Goal: Task Accomplishment & Management: Use online tool/utility

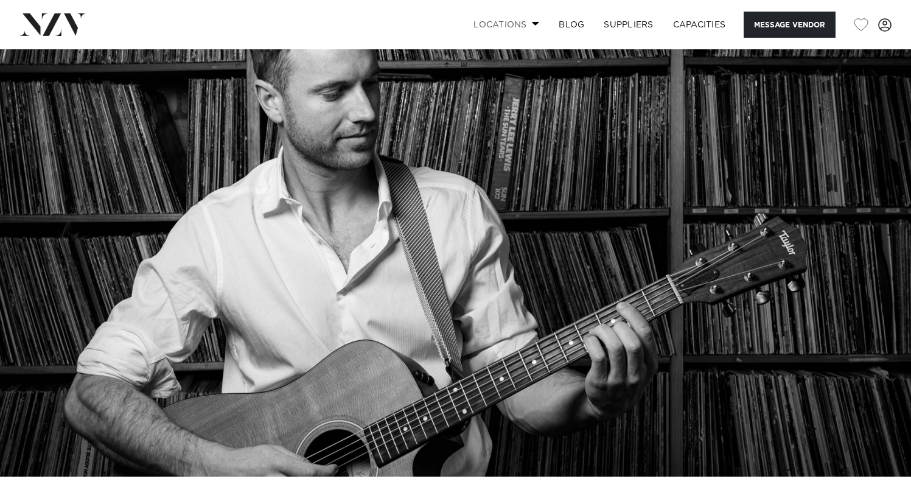
click at [521, 19] on link "Locations" at bounding box center [506, 25] width 85 height 26
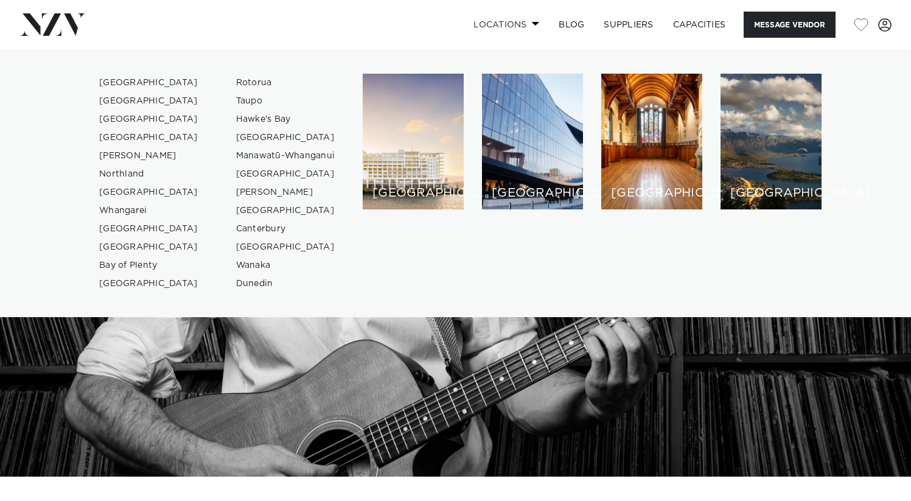
click at [522, 19] on link "Locations" at bounding box center [506, 25] width 85 height 26
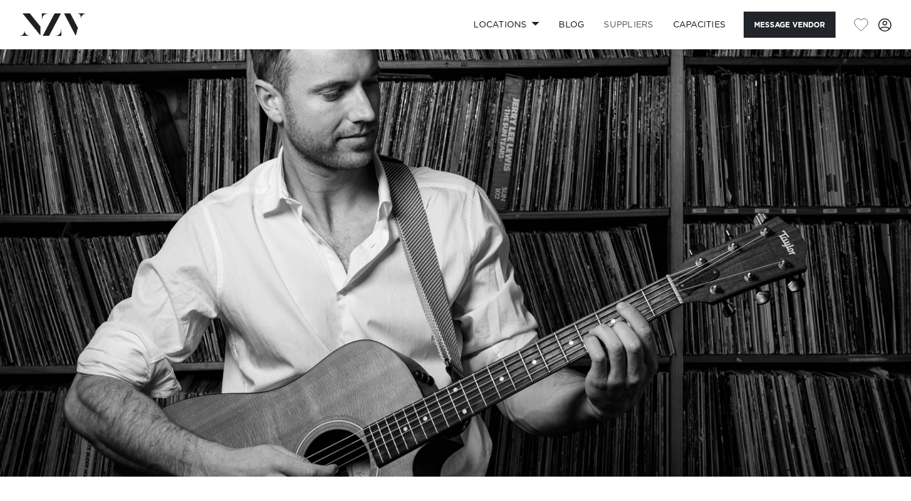
click at [616, 28] on link "SUPPLIERS" at bounding box center [628, 25] width 69 height 26
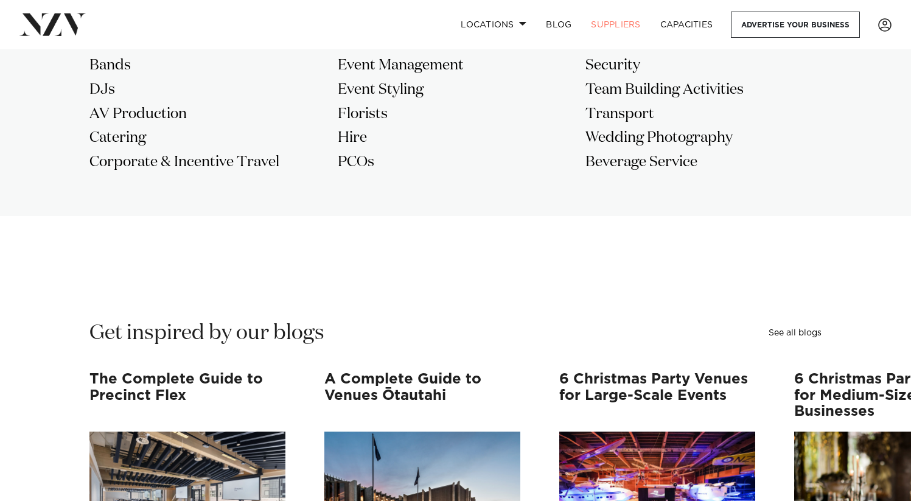
scroll to position [1166, 0]
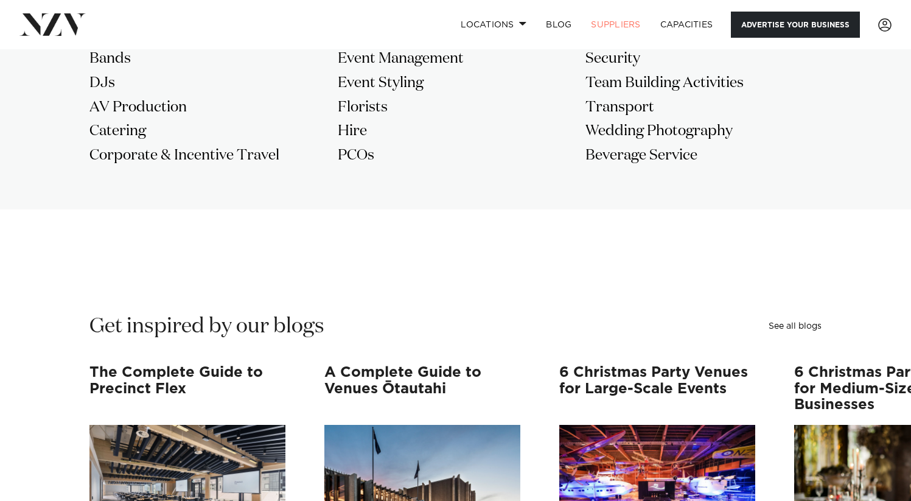
click at [784, 28] on link "Advertise your business" at bounding box center [795, 25] width 129 height 26
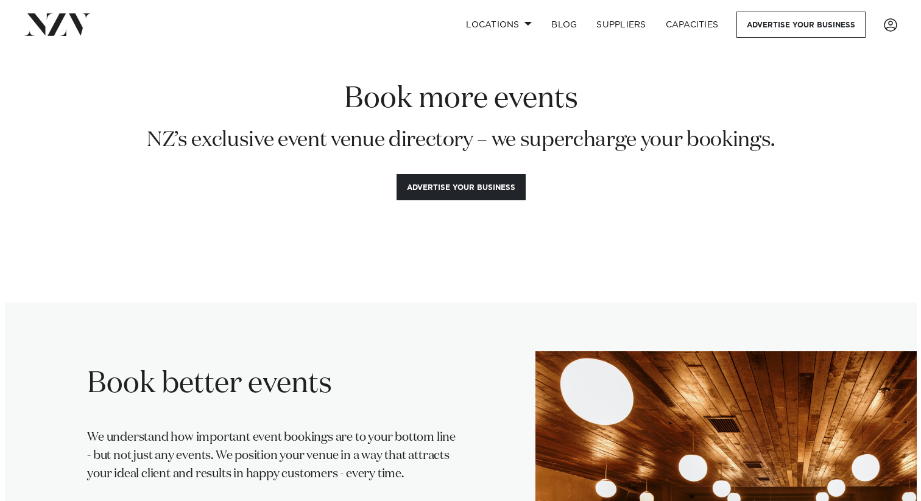
scroll to position [44, 0]
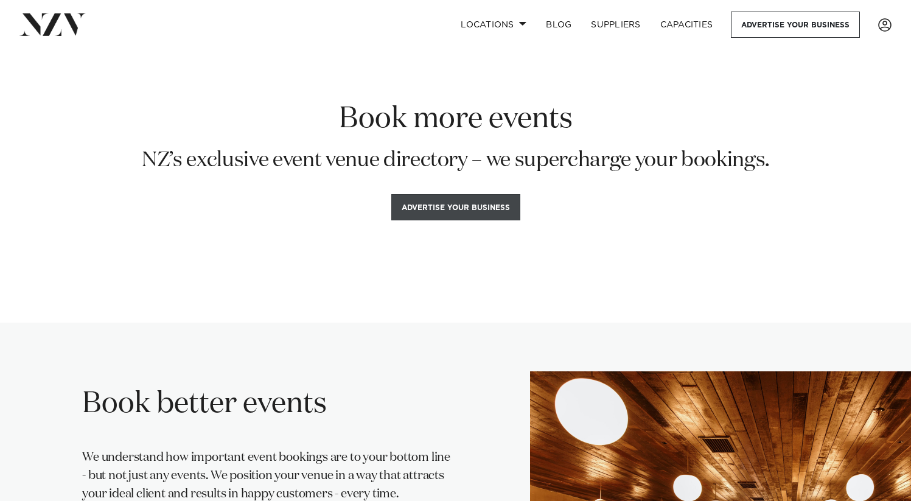
click at [477, 203] on button "Advertise your business" at bounding box center [455, 207] width 129 height 26
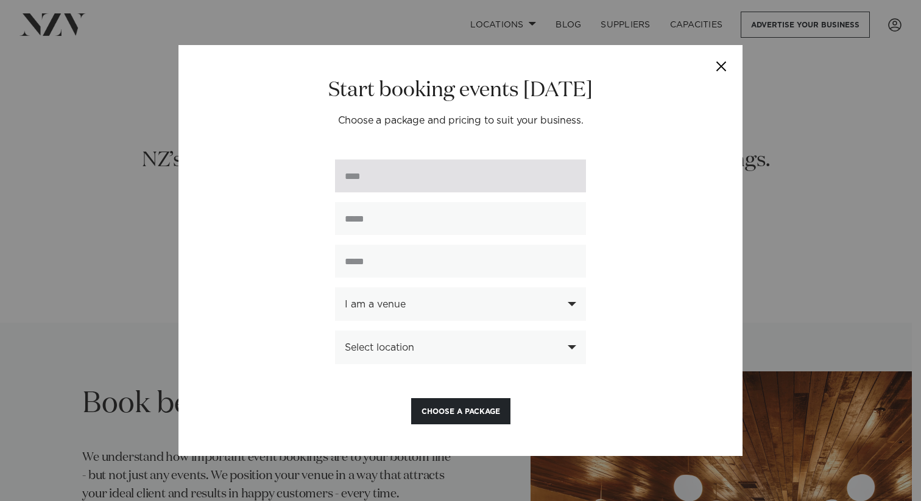
click at [437, 185] on input "text" at bounding box center [460, 176] width 251 height 33
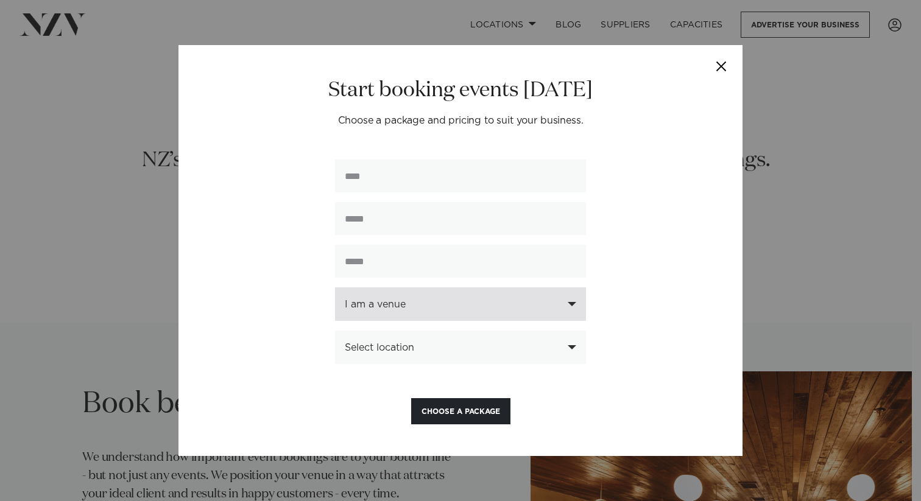
click at [423, 299] on div "I am a venue" at bounding box center [460, 303] width 251 height 33
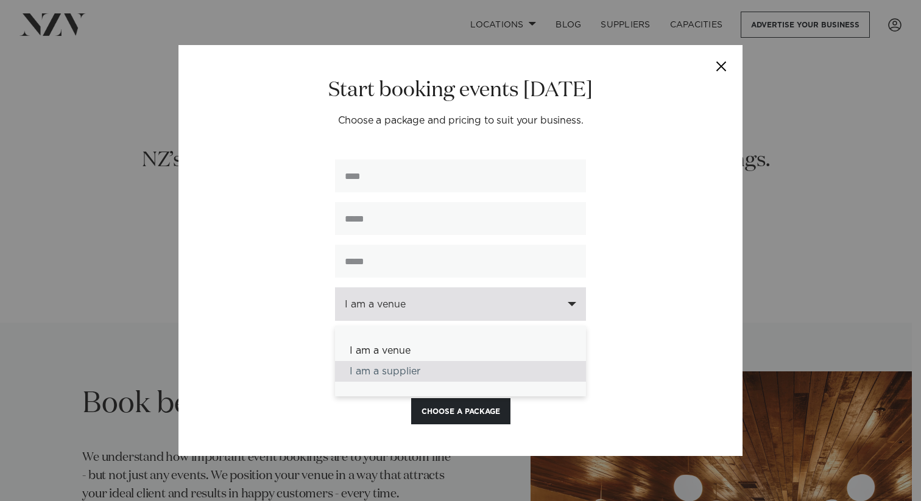
click at [399, 377] on div "I am a supplier" at bounding box center [460, 371] width 251 height 21
select select "********"
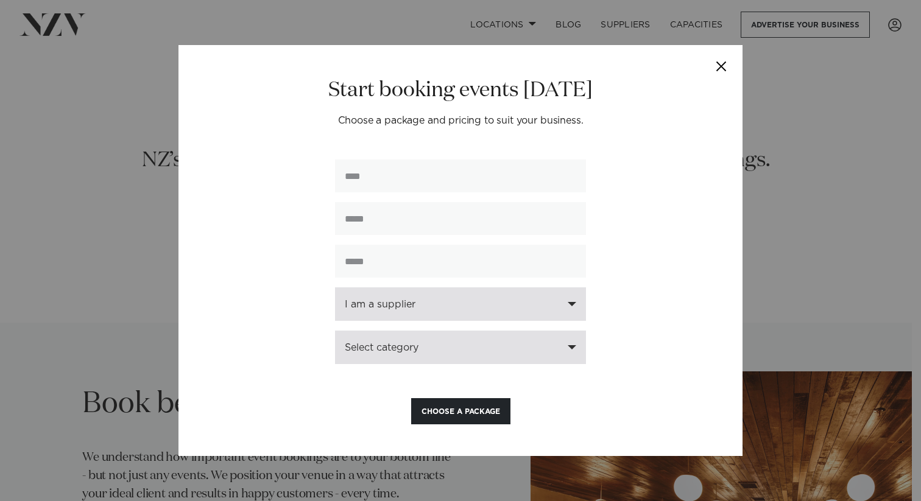
click at [394, 349] on div "Select category" at bounding box center [454, 347] width 218 height 11
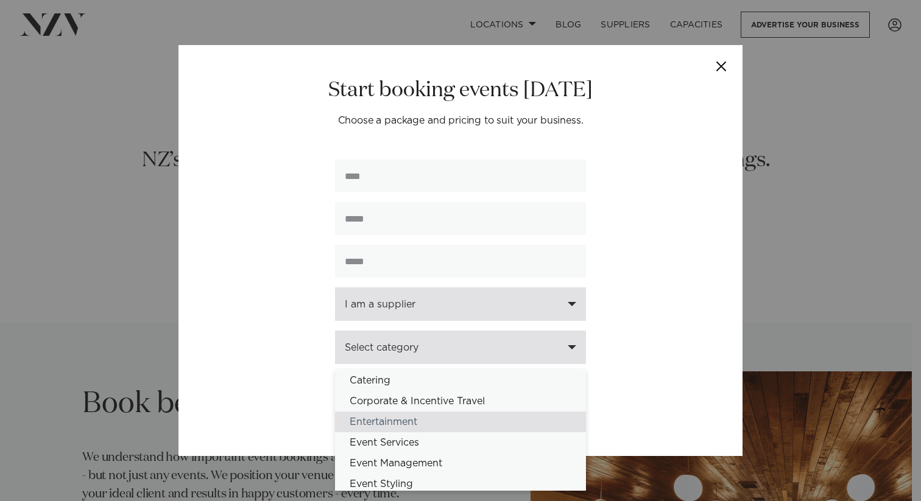
scroll to position [134, 0]
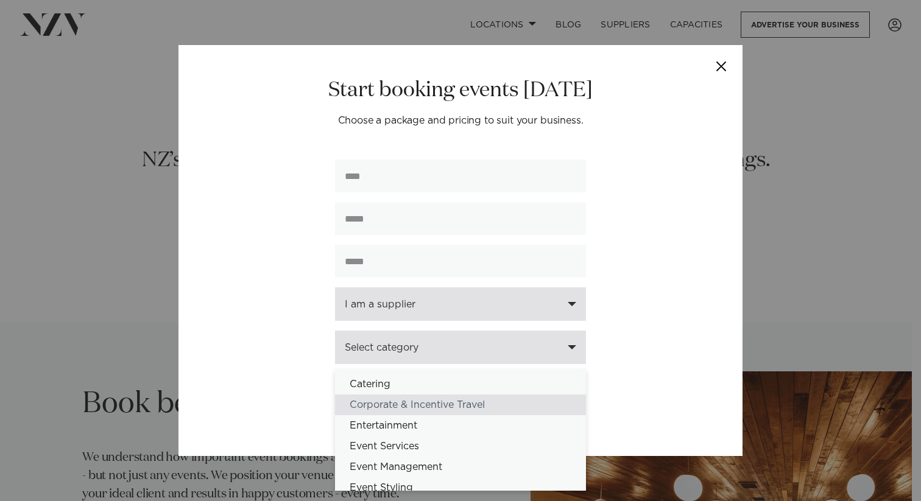
click at [405, 415] on div "Corporate & Incentive Travel" at bounding box center [460, 405] width 251 height 21
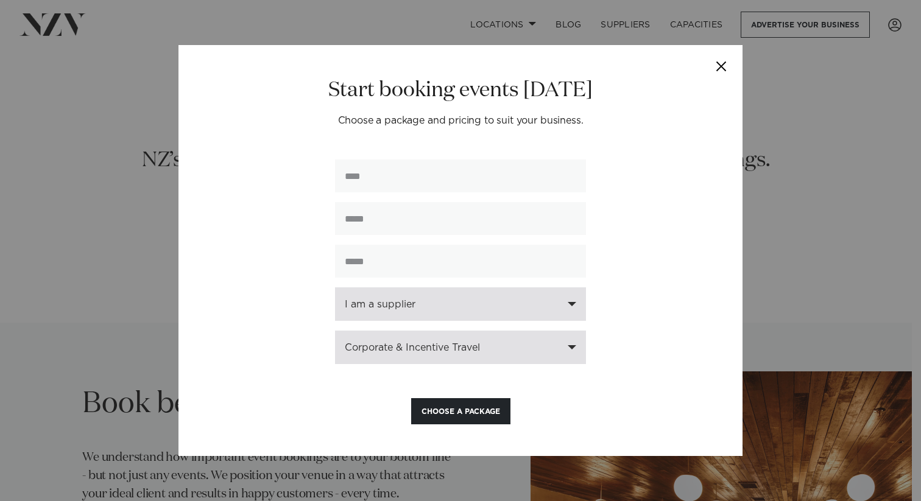
click at [396, 339] on div "Corporate & Incentive Travel" at bounding box center [460, 347] width 251 height 33
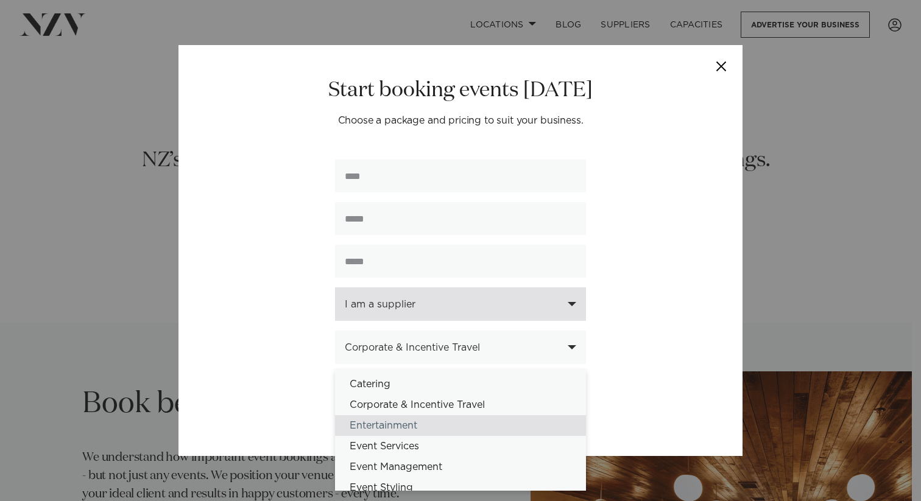
click at [390, 423] on div "Entertainment" at bounding box center [460, 425] width 251 height 21
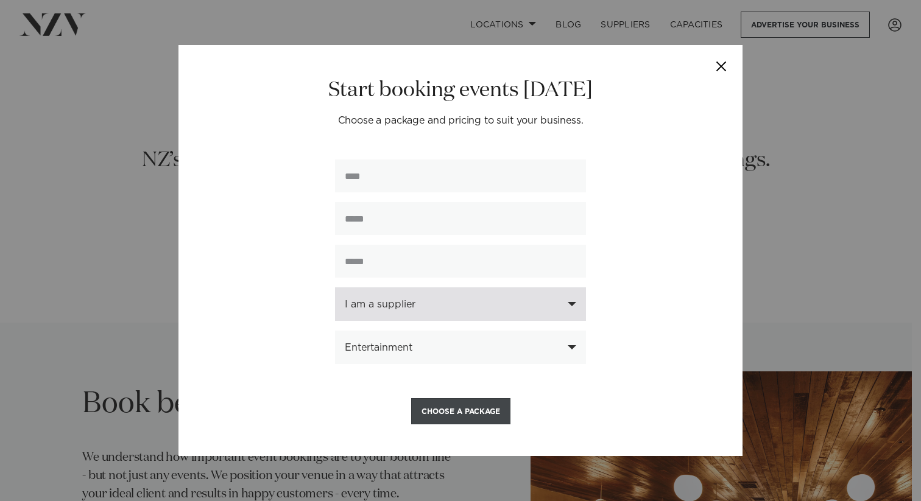
click at [449, 409] on button "Choose a Package" at bounding box center [460, 411] width 99 height 26
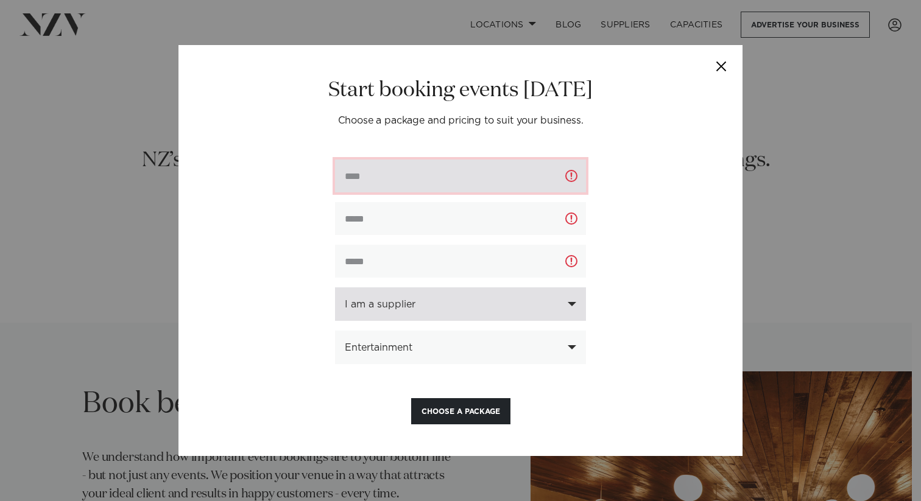
click at [421, 182] on input "text" at bounding box center [460, 176] width 251 height 33
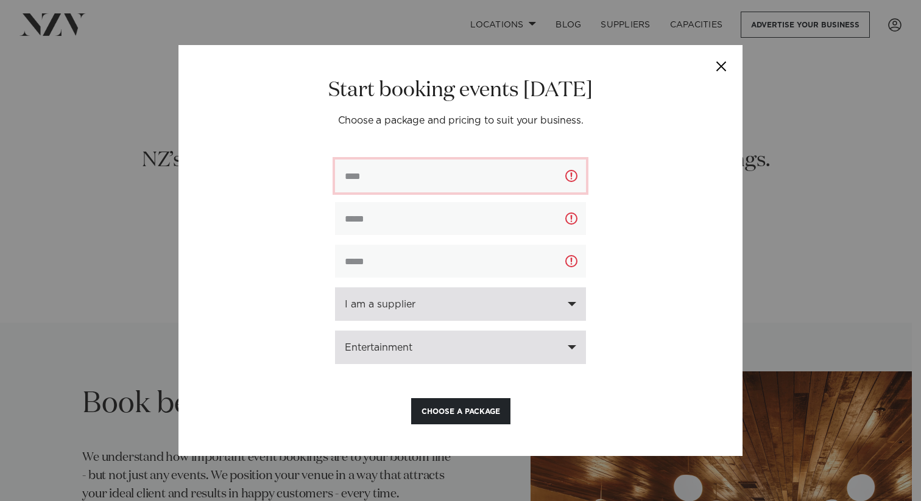
click at [444, 342] on div "Entertainment" at bounding box center [460, 347] width 251 height 33
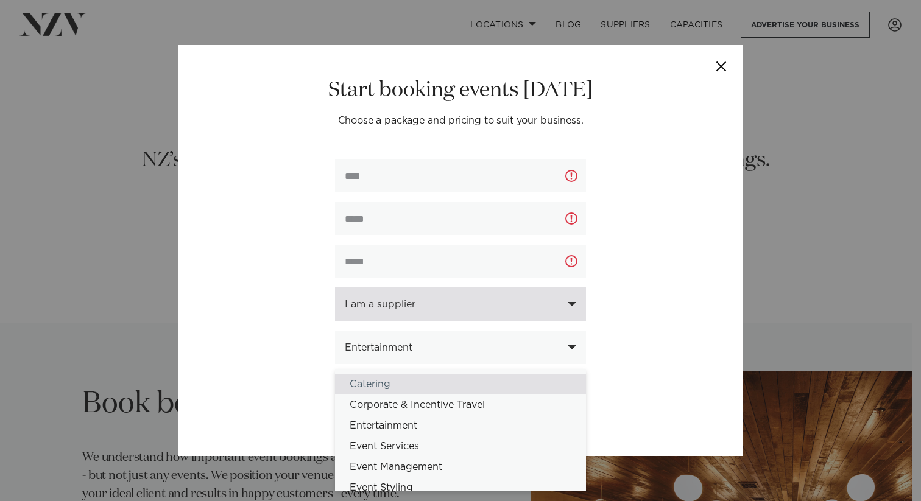
click at [409, 384] on div "Catering" at bounding box center [460, 384] width 251 height 21
select select "*"
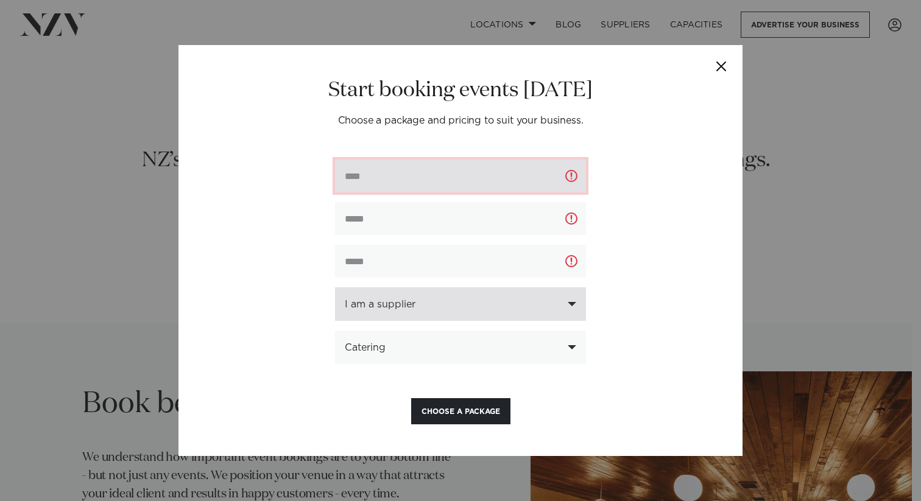
click at [372, 170] on input "text" at bounding box center [460, 176] width 251 height 33
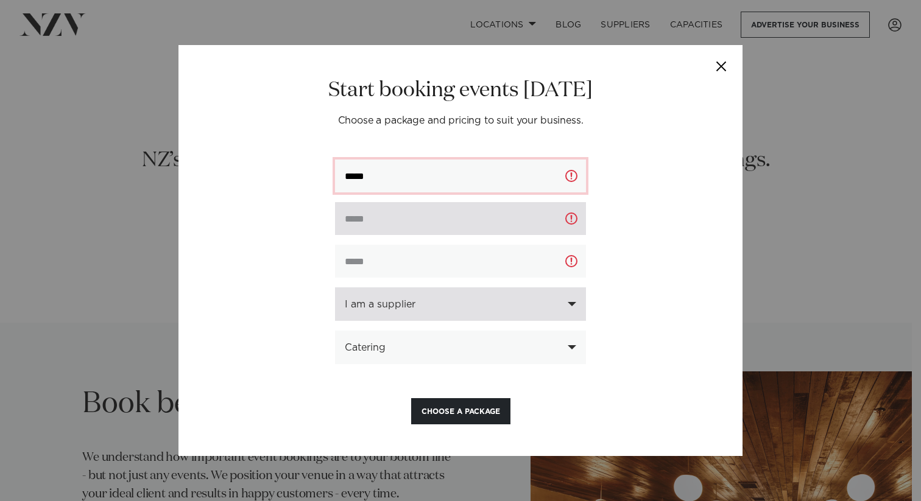
type input "*****"
click at [377, 223] on input "email" at bounding box center [460, 218] width 251 height 33
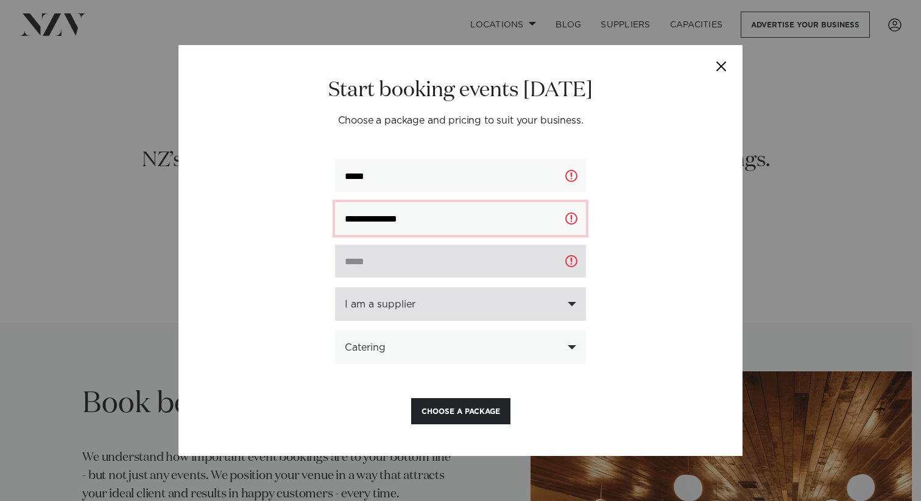
type input "**********"
click at [395, 262] on input "text" at bounding box center [460, 261] width 251 height 33
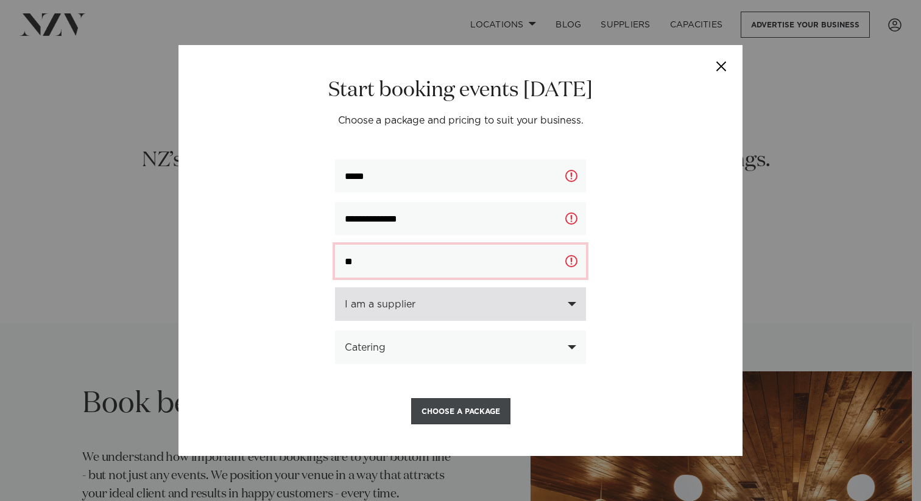
type input "**"
click at [452, 413] on button "Choose a Package" at bounding box center [460, 411] width 99 height 26
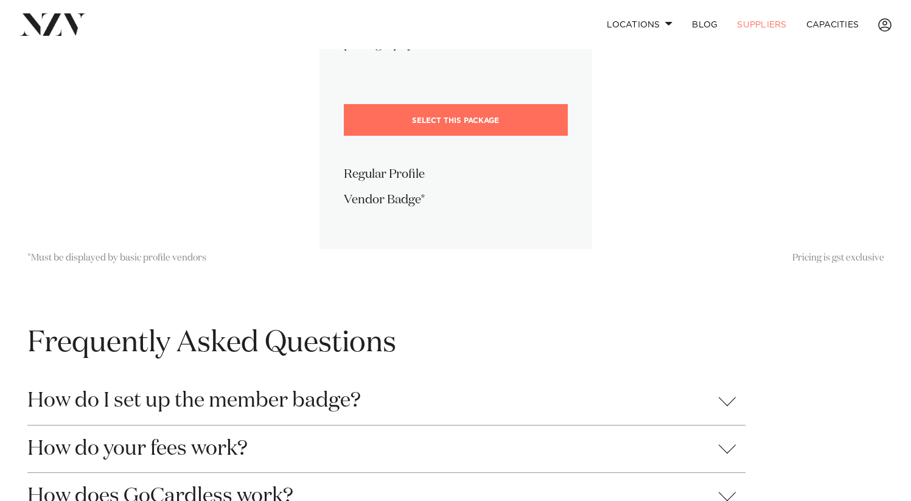
scroll to position [275, 0]
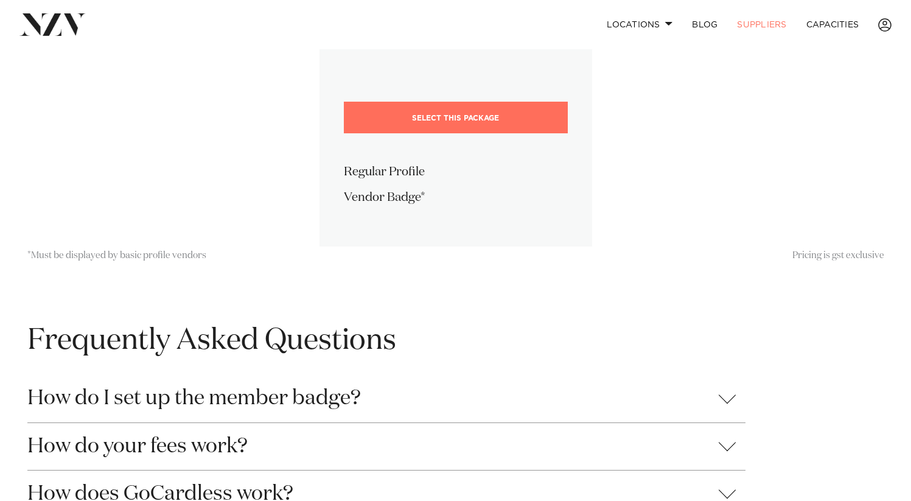
click at [297, 405] on button "How do I set up the member badge?" at bounding box center [386, 398] width 718 height 47
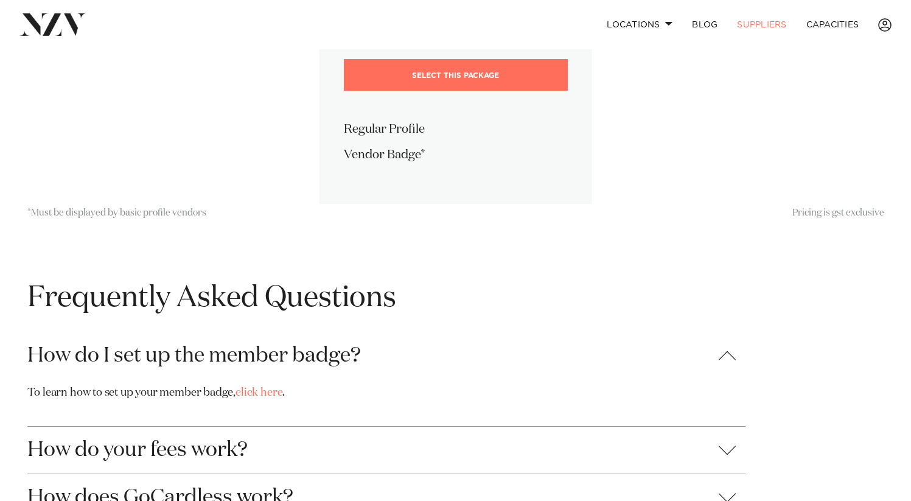
scroll to position [347, 0]
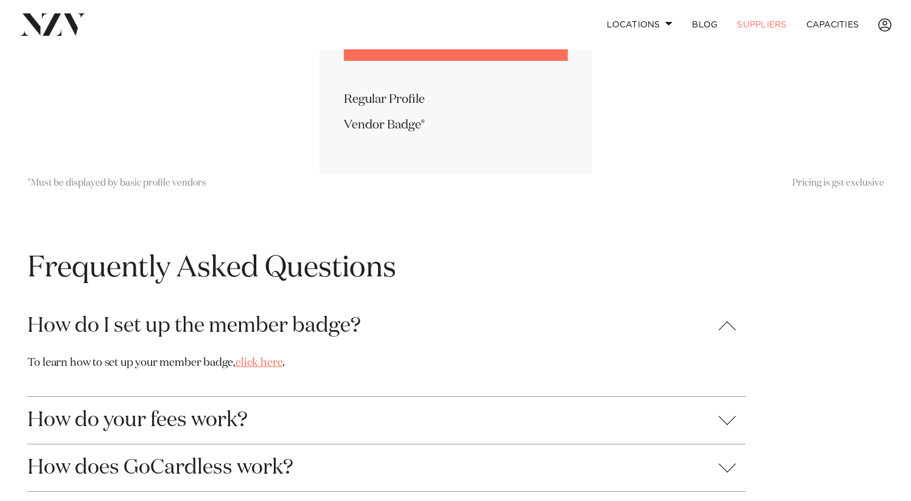
click at [267, 363] on link "click here" at bounding box center [259, 362] width 47 height 11
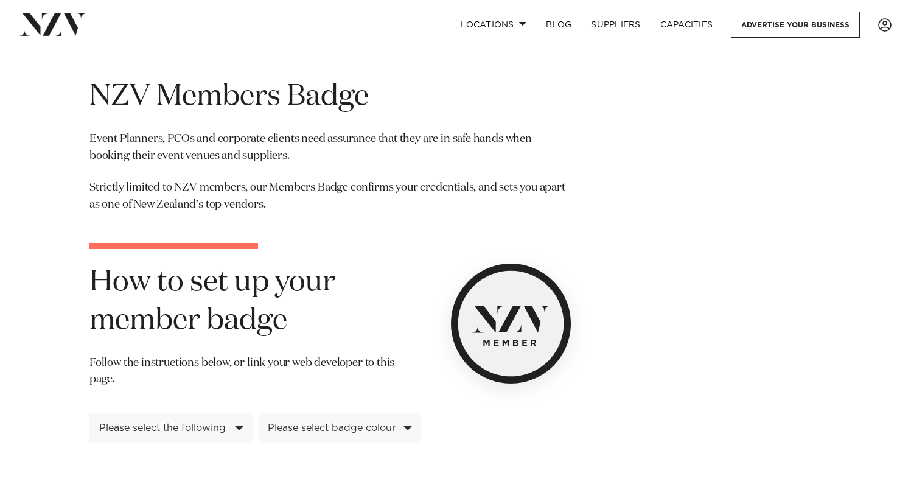
scroll to position [127, 0]
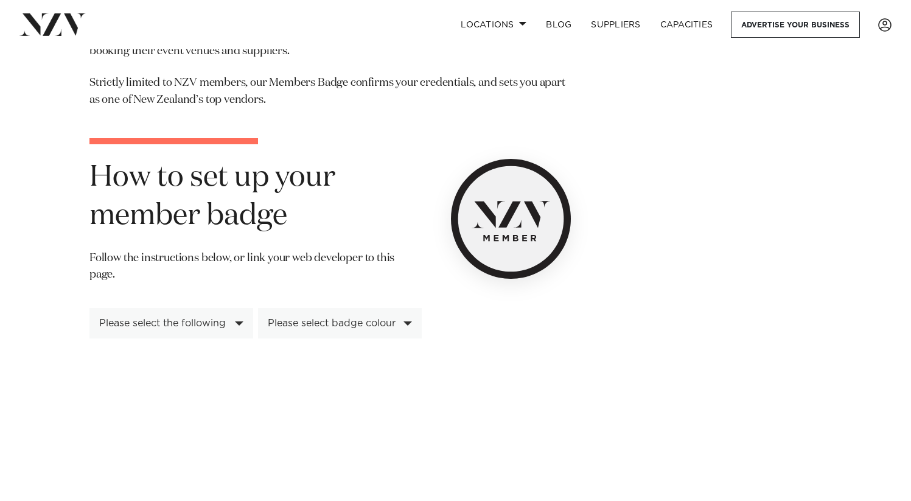
click at [230, 318] on div "Please select the following" at bounding box center [164, 323] width 131 height 11
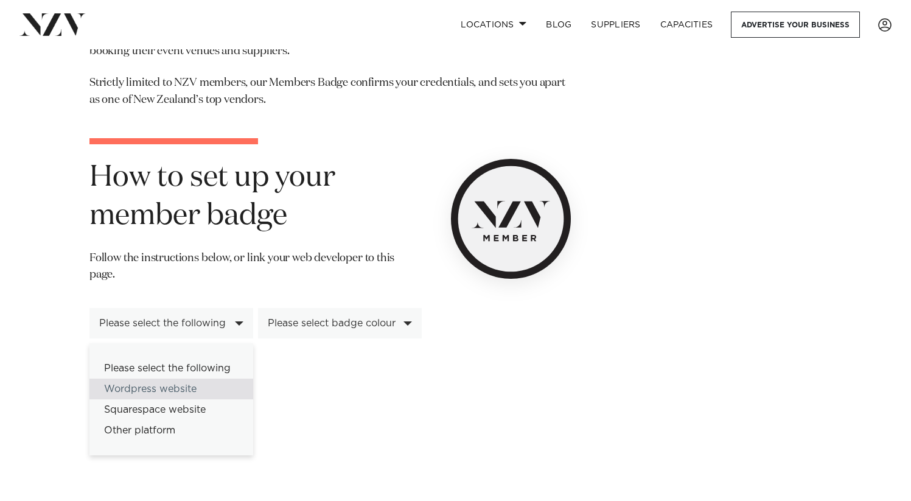
click at [166, 379] on div "Wordpress website" at bounding box center [172, 389] width 164 height 21
select select "*********"
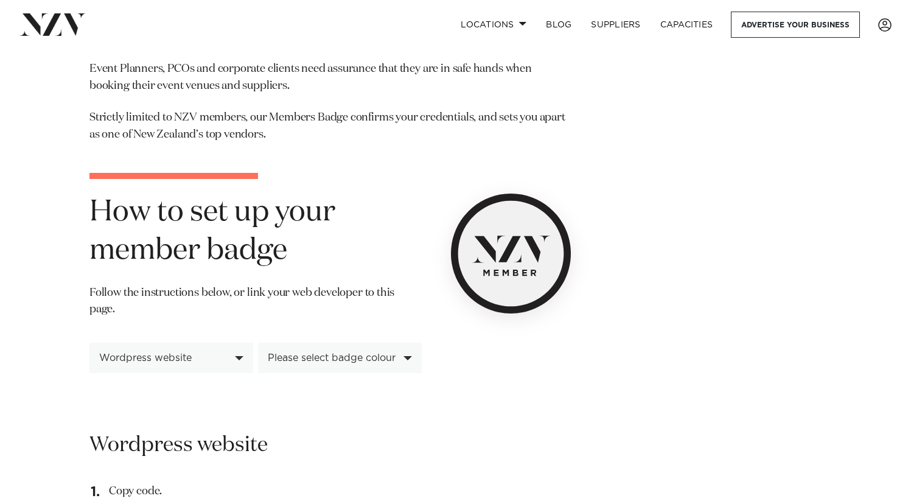
scroll to position [62, 0]
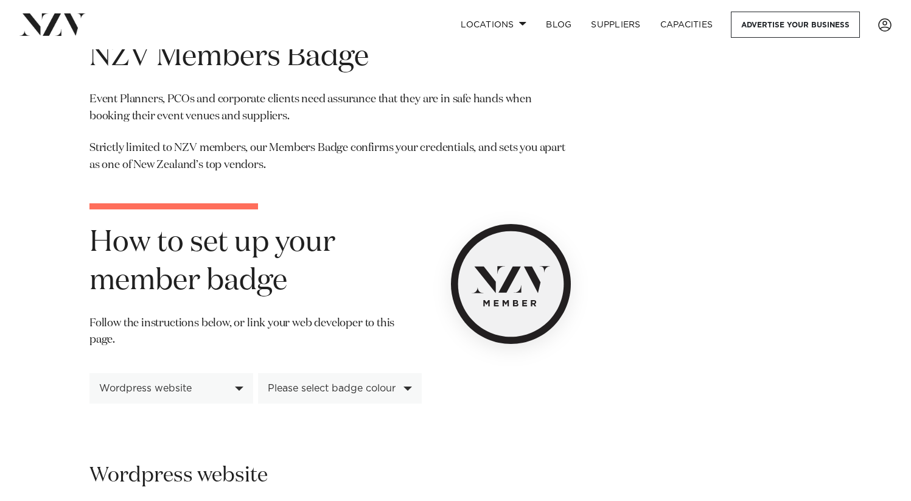
click at [328, 383] on div "Please select badge colour" at bounding box center [333, 388] width 131 height 11
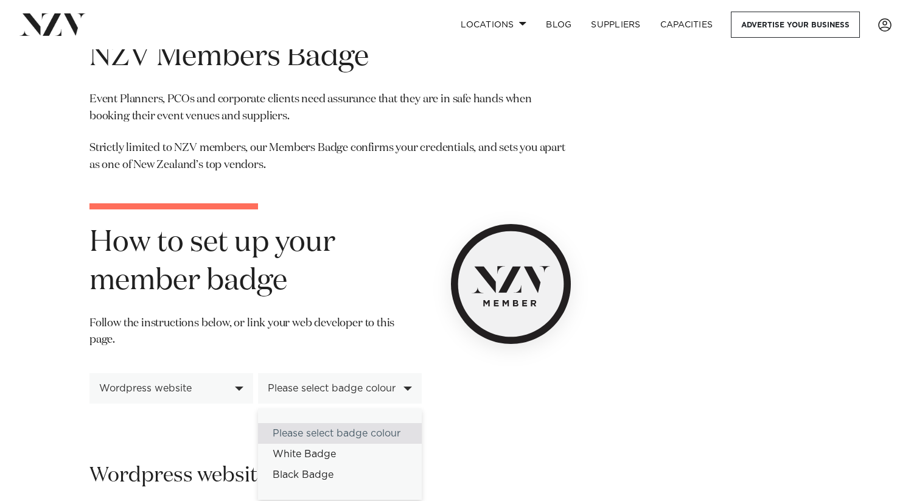
click at [339, 319] on p "Follow the instructions below, or link your web developer to this page." at bounding box center [256, 337] width 332 height 44
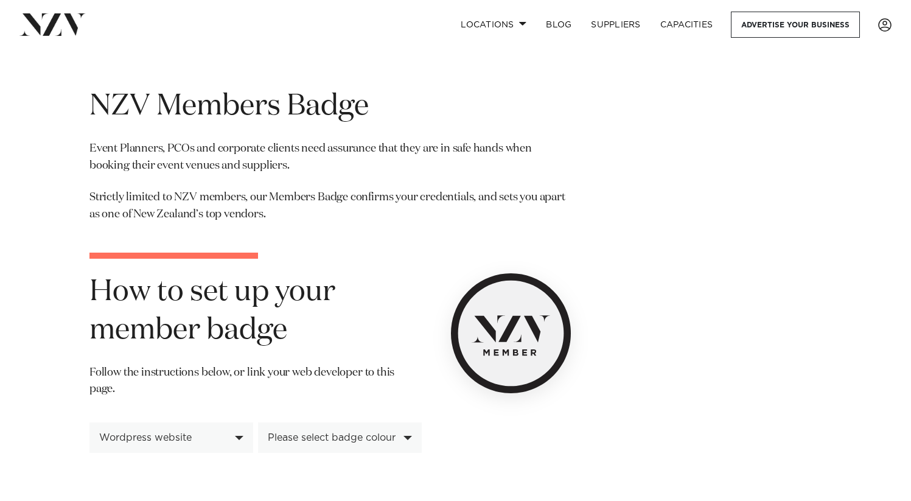
scroll to position [0, 0]
